Goal: Find specific page/section: Find specific page/section

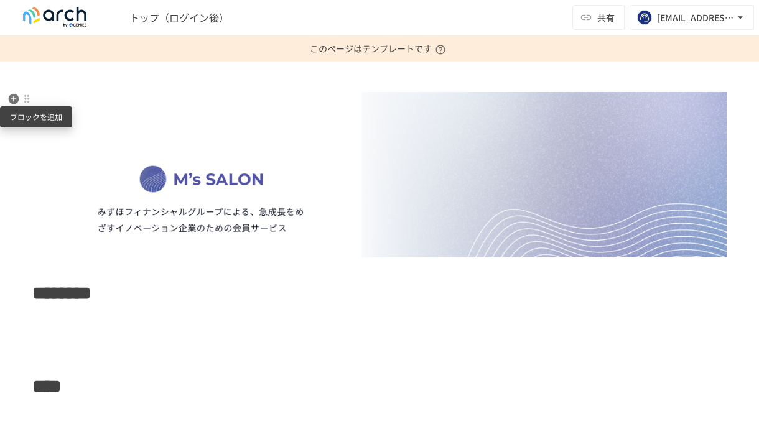
click at [11, 98] on icon "button" at bounding box center [14, 99] width 11 height 11
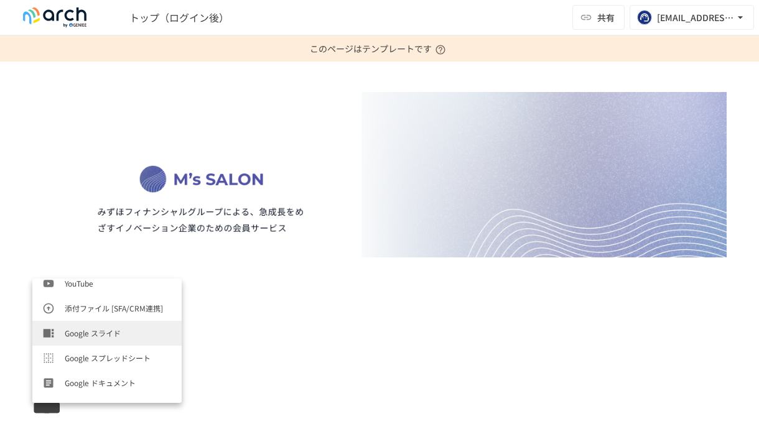
scroll to position [498, 0]
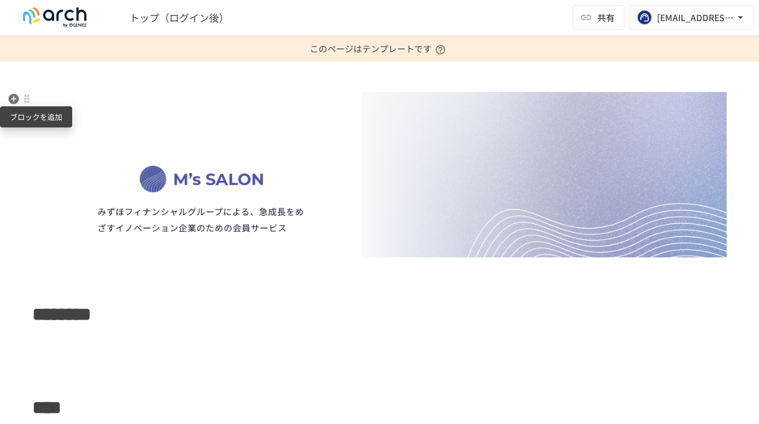
click at [11, 98] on icon "button" at bounding box center [13, 99] width 12 height 12
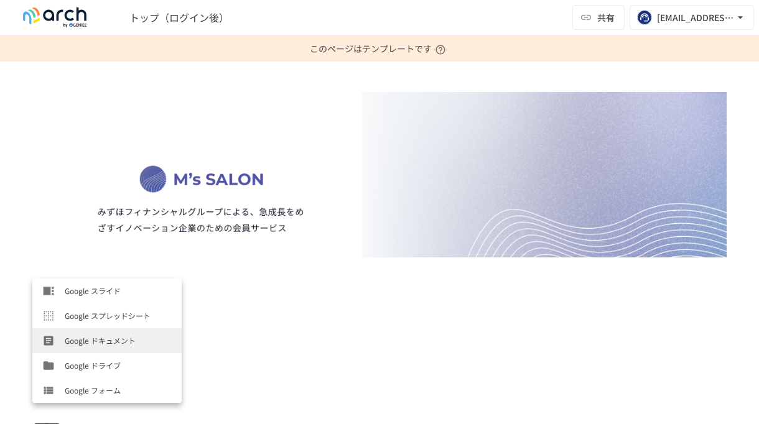
scroll to position [498, 0]
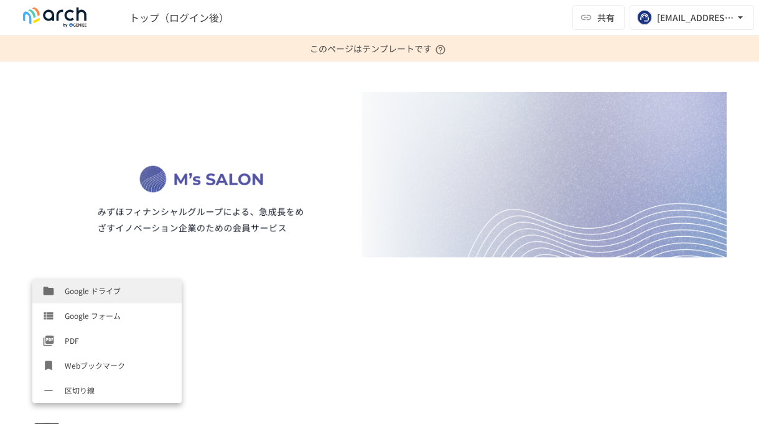
click at [231, 88] on div "******** ****" at bounding box center [379, 349] width 759 height 575
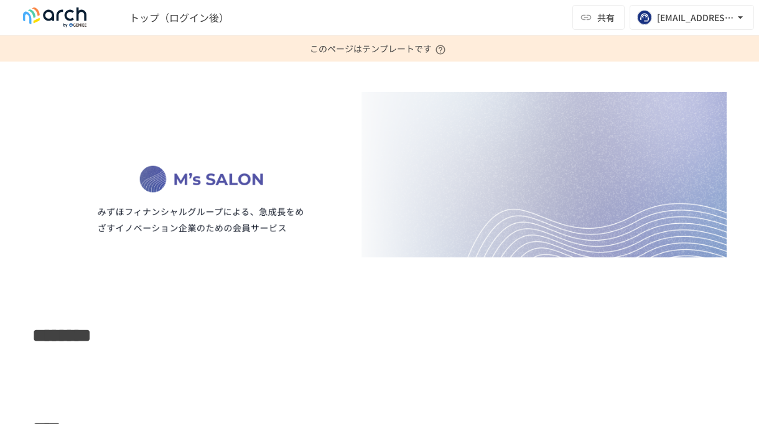
click at [65, 75] on div "******** ****" at bounding box center [379, 349] width 759 height 575
click at [55, 97] on img at bounding box center [379, 174] width 694 height 165
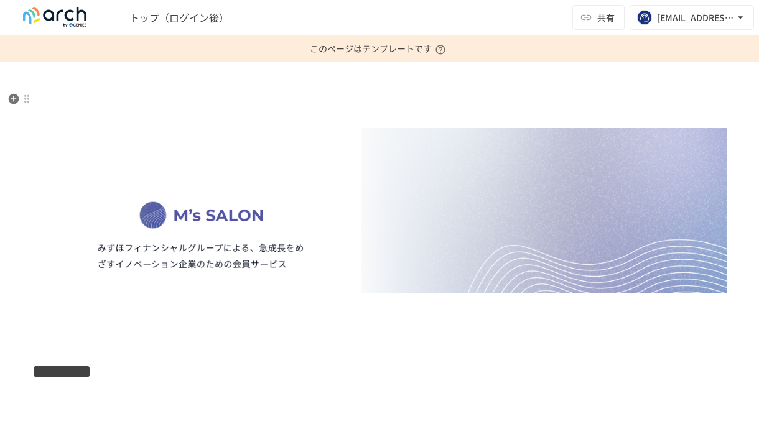
click at [42, 93] on p at bounding box center [379, 106] width 694 height 31
click at [14, 99] on icon "button" at bounding box center [13, 99] width 12 height 12
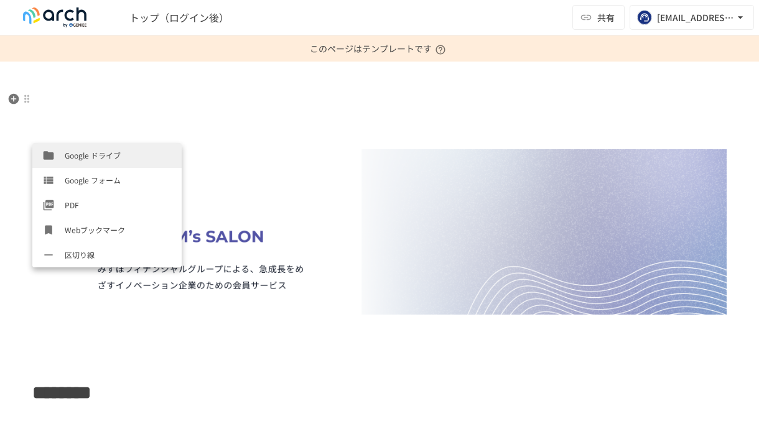
click at [243, 118] on p at bounding box center [379, 106] width 694 height 31
click at [139, 110] on p at bounding box center [379, 106] width 694 height 31
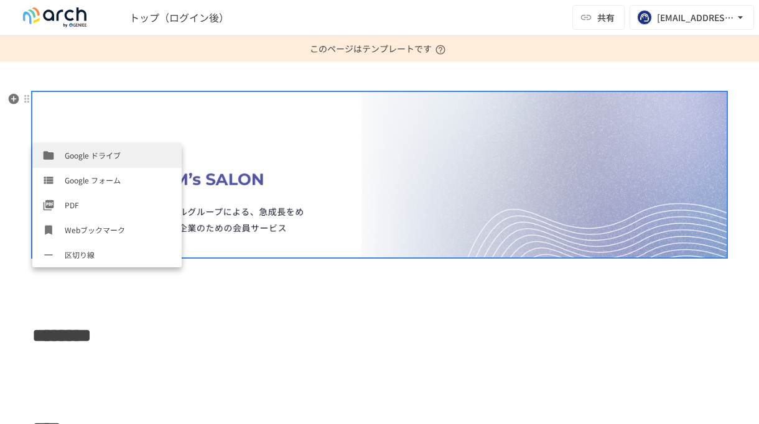
click at [363, 257] on div at bounding box center [379, 174] width 694 height 167
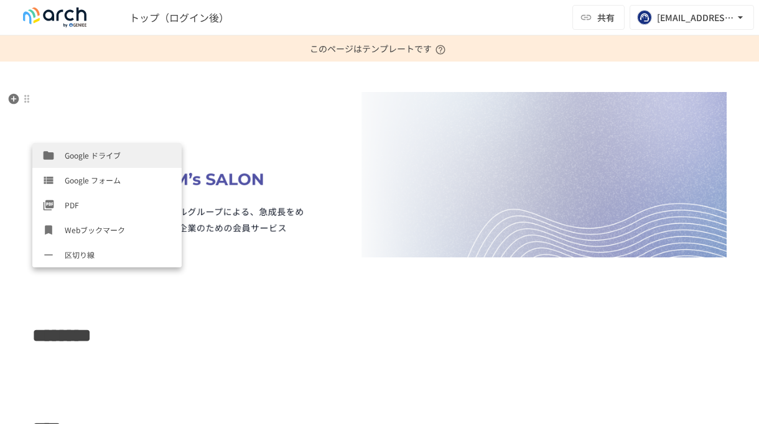
click at [352, 294] on p at bounding box center [379, 292] width 694 height 16
click at [179, 308] on div "******** ****" at bounding box center [379, 267] width 759 height 353
click at [14, 338] on icon "button" at bounding box center [14, 335] width 11 height 11
click at [15, 336] on icon "button" at bounding box center [14, 335] width 11 height 11
click at [25, 336] on div at bounding box center [27, 335] width 10 height 10
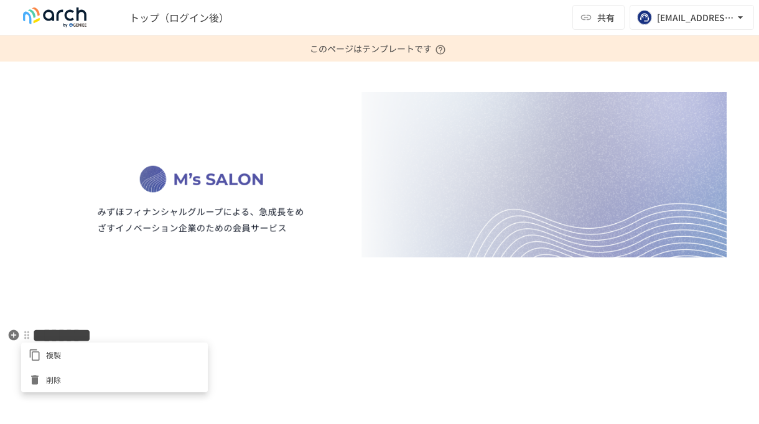
click at [87, 302] on div at bounding box center [379, 212] width 759 height 424
